Goal: Task Accomplishment & Management: Manage account settings

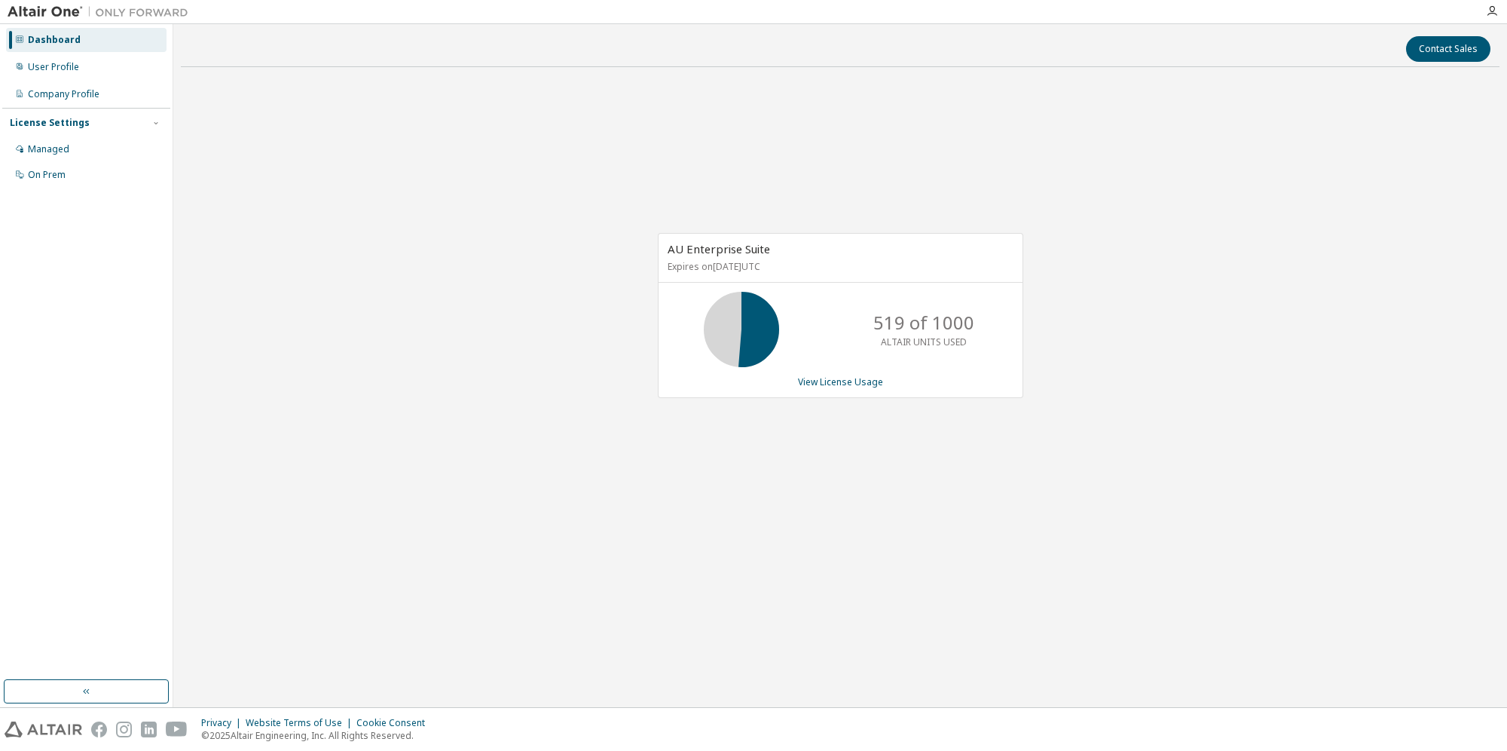
click at [69, 136] on div "License Settings Managed On Prem" at bounding box center [86, 148] width 168 height 81
click at [69, 148] on div "Managed" at bounding box center [86, 149] width 161 height 24
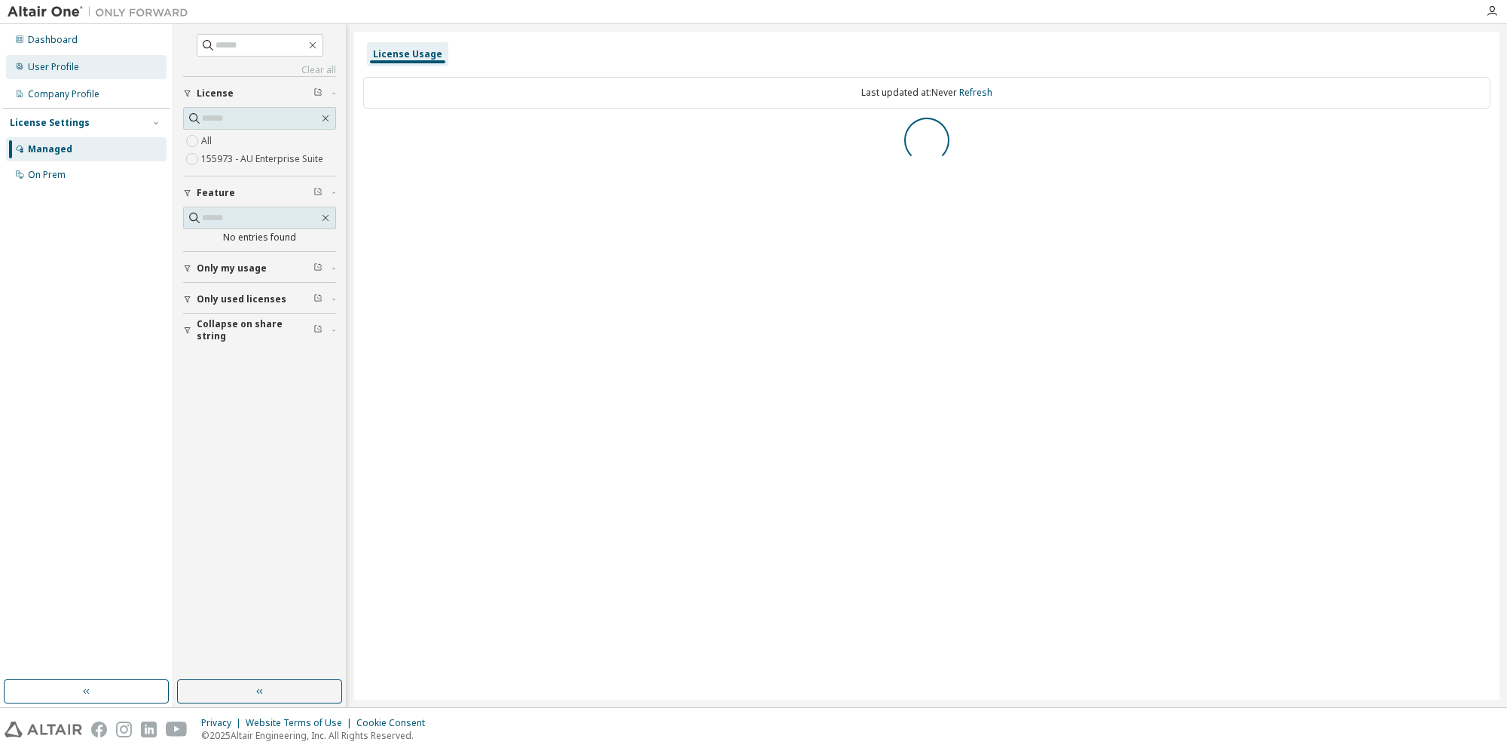
click at [80, 57] on div "User Profile" at bounding box center [86, 67] width 161 height 24
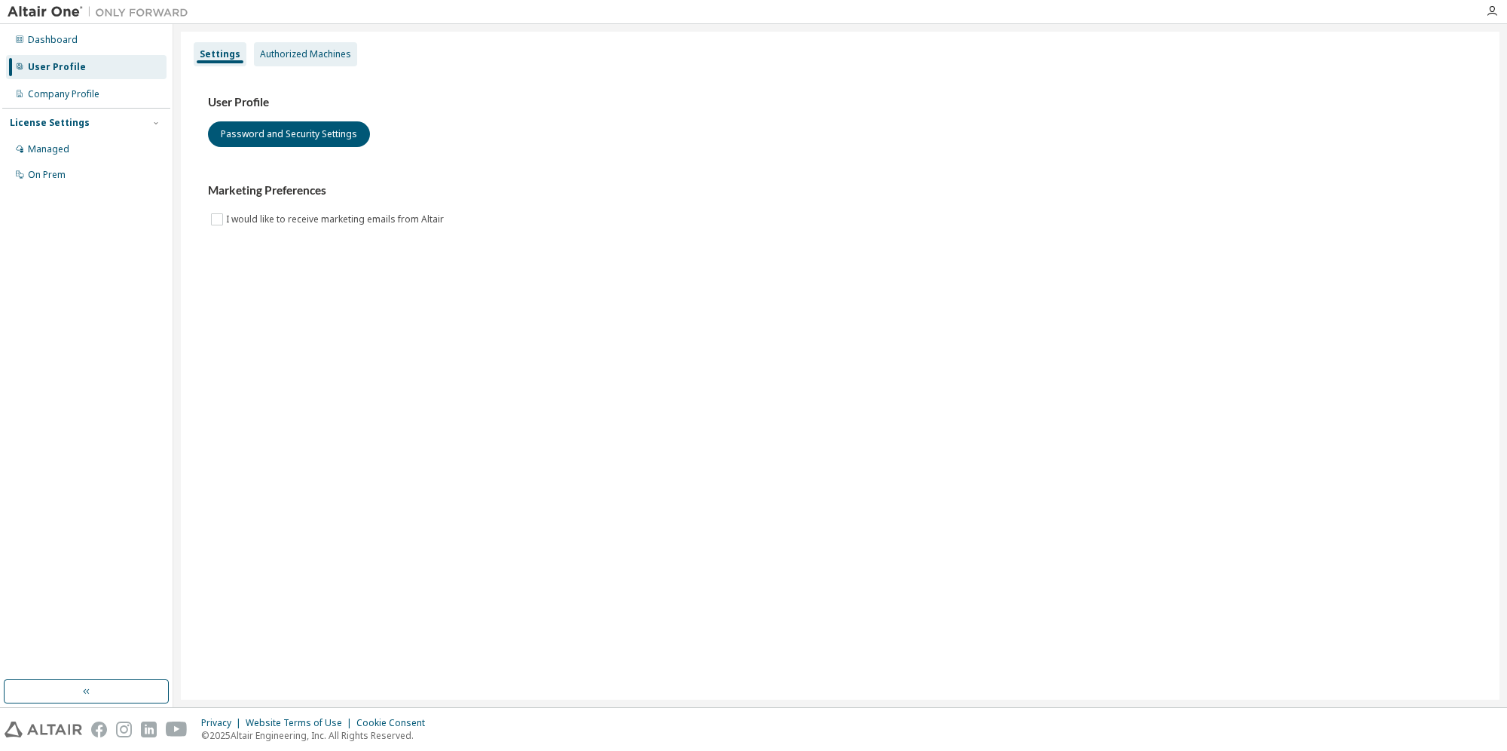
click at [338, 53] on div "Authorized Machines" at bounding box center [305, 54] width 91 height 12
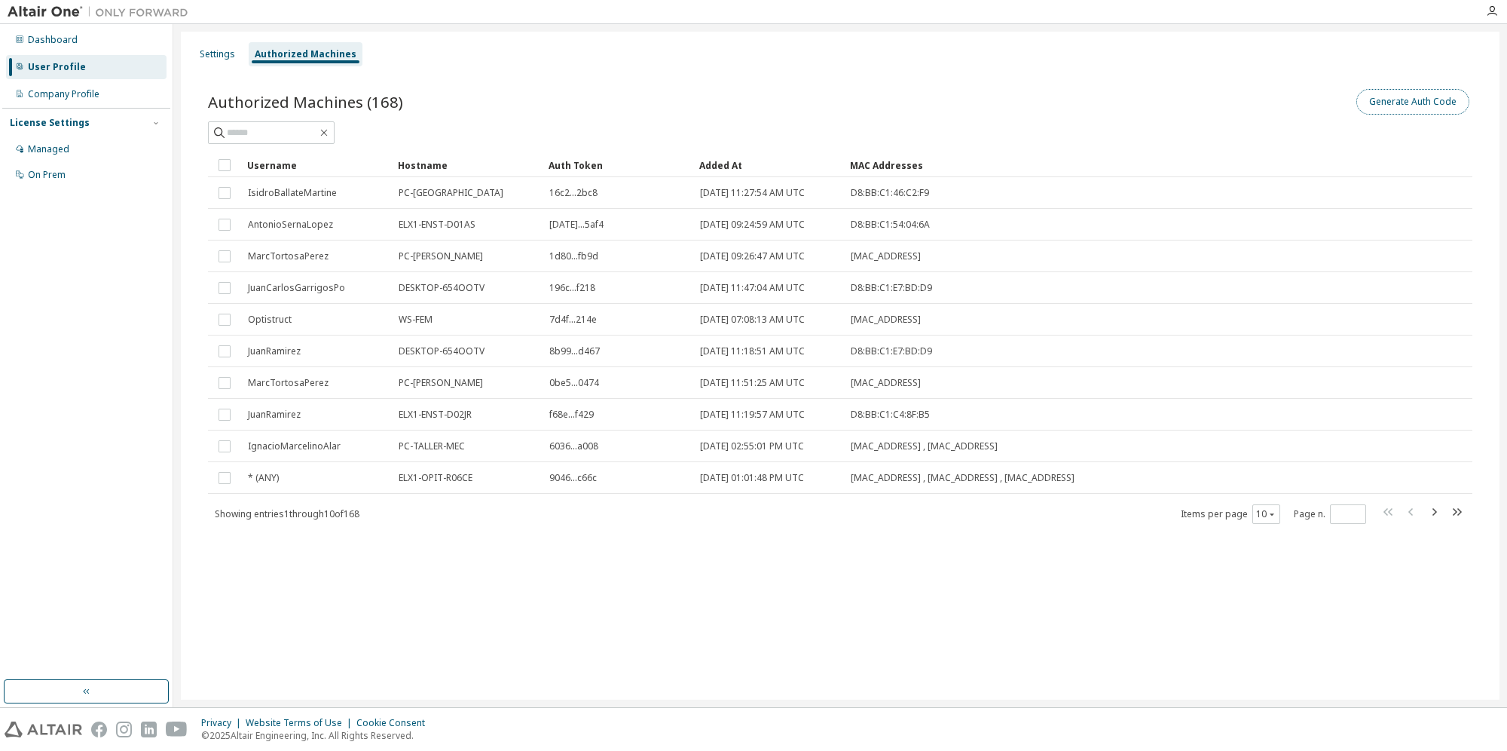
click at [1399, 105] on button "Generate Auth Code" at bounding box center [1412, 102] width 113 height 26
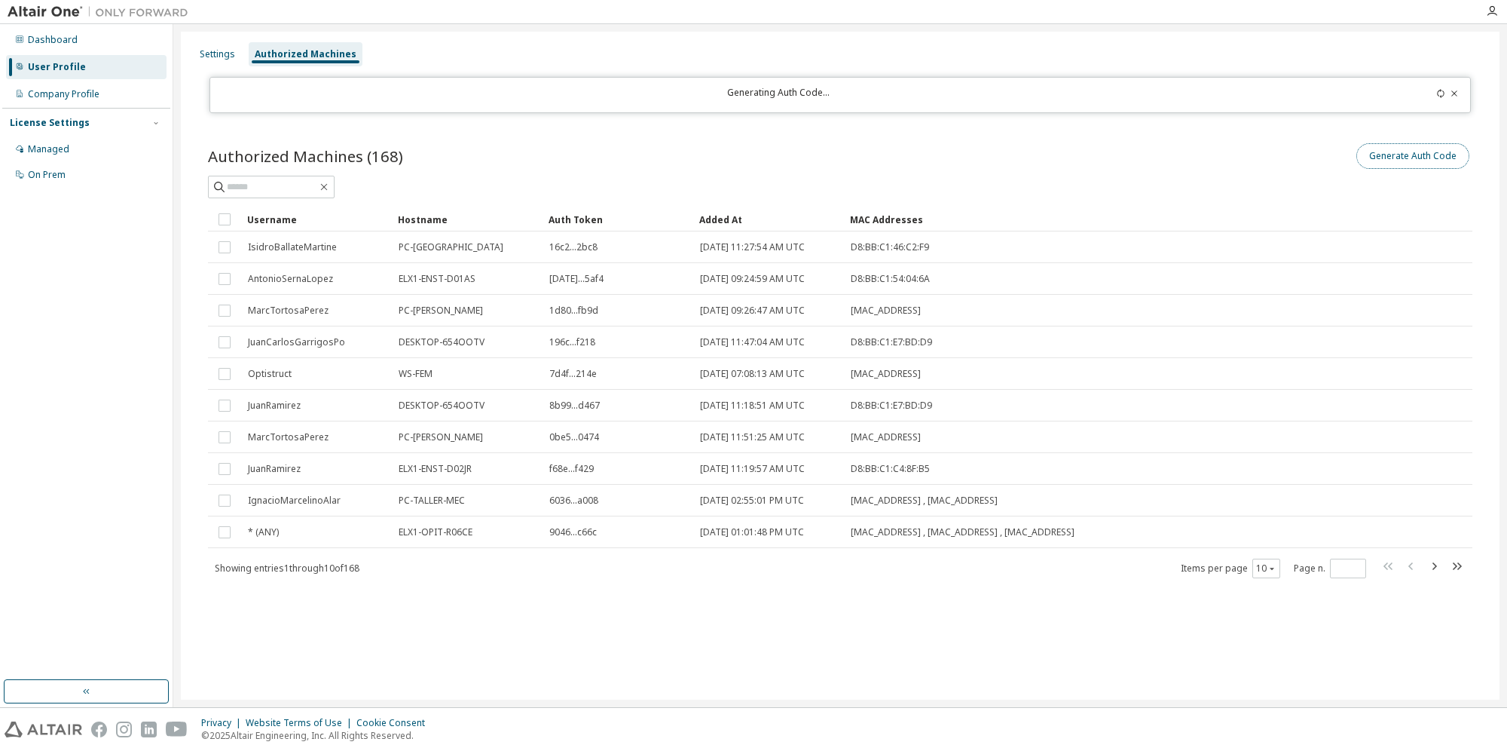
click at [1438, 156] on button "Generate Auth Code" at bounding box center [1412, 156] width 113 height 26
